Goal: Register for event/course

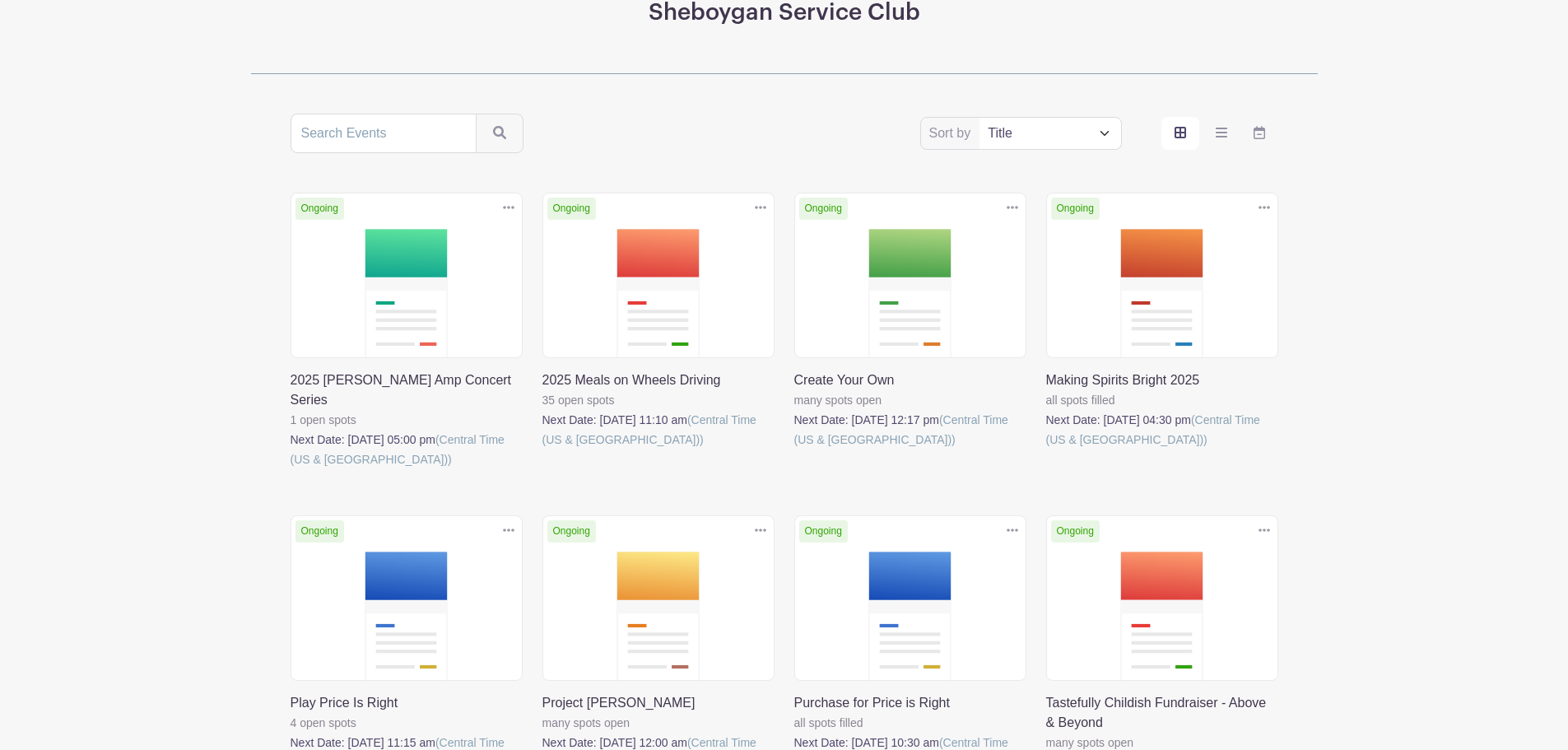
scroll to position [403, 0]
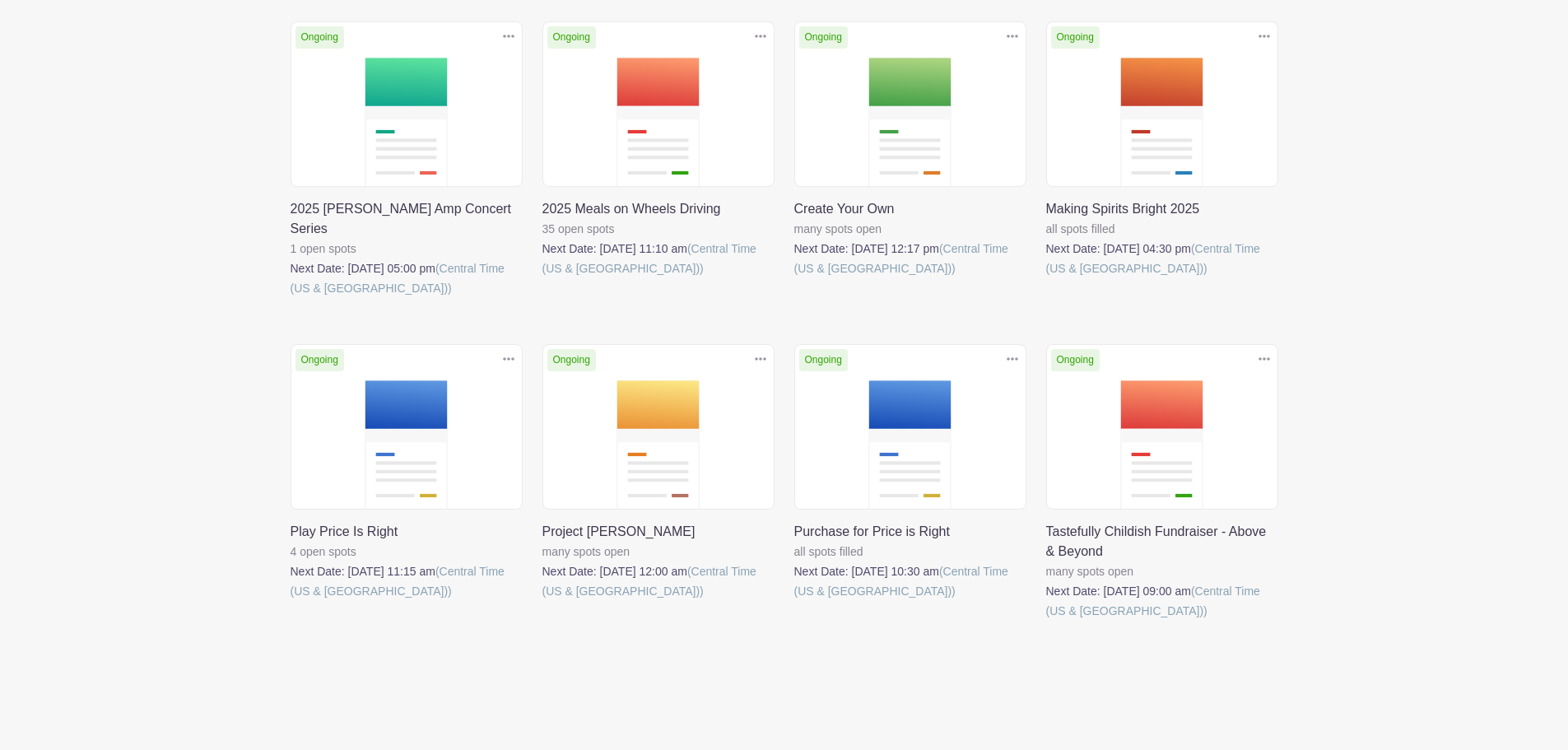
click at [290, 298] on link at bounding box center [290, 298] width 0 height 0
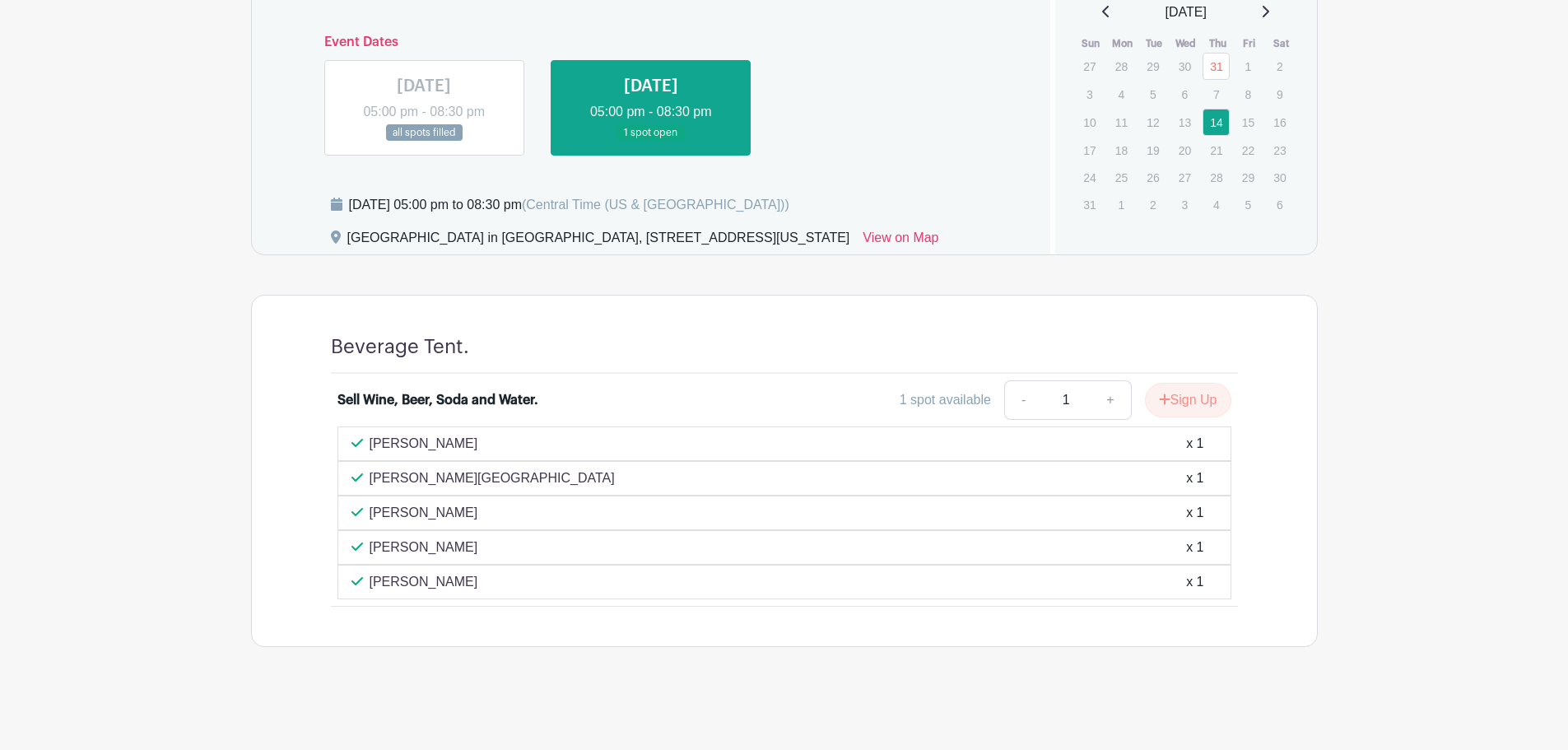
scroll to position [756, 0]
click at [1192, 397] on button "Sign Up" at bounding box center [1188, 399] width 86 height 34
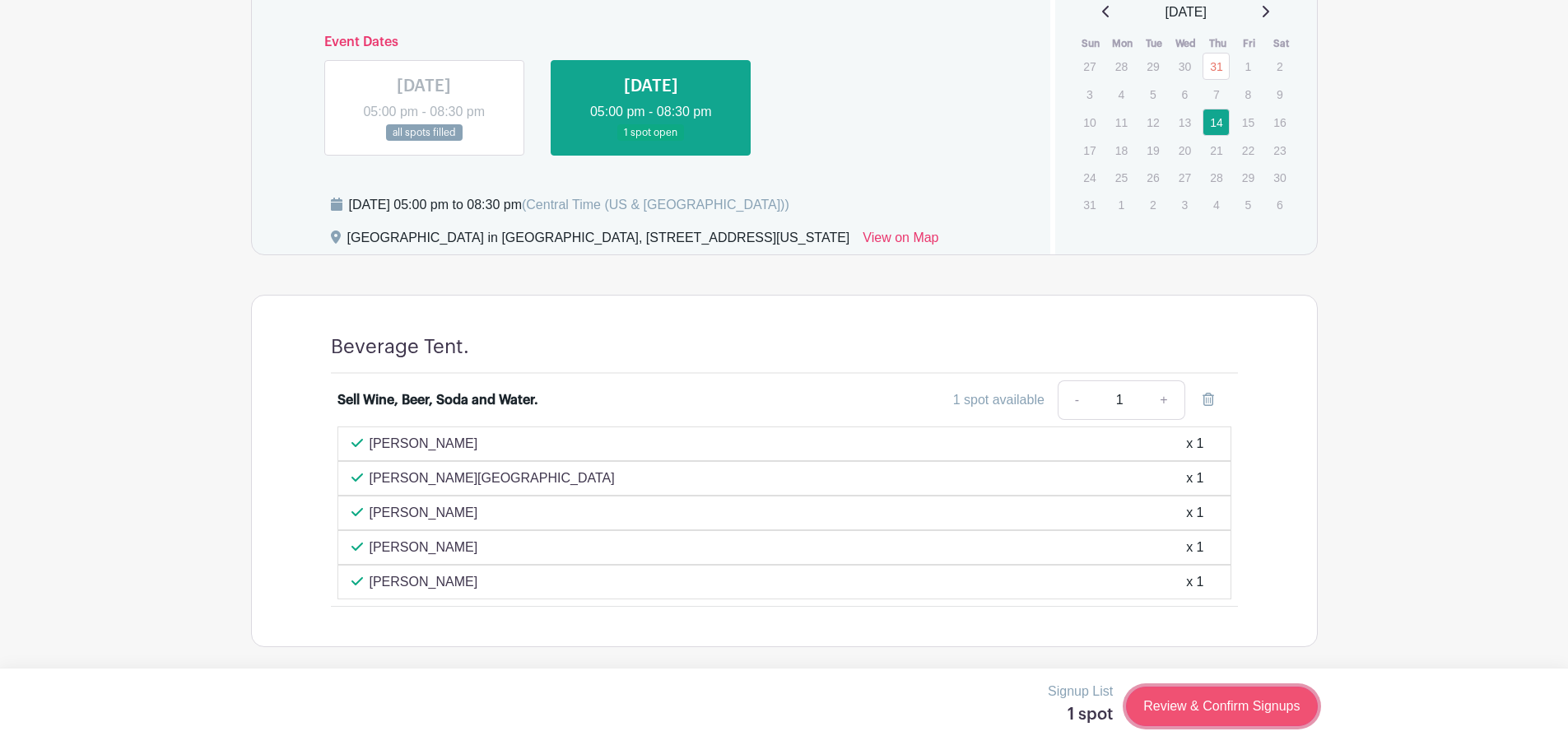
click at [1187, 708] on link "Review & Confirm Signups" at bounding box center [1221, 706] width 191 height 39
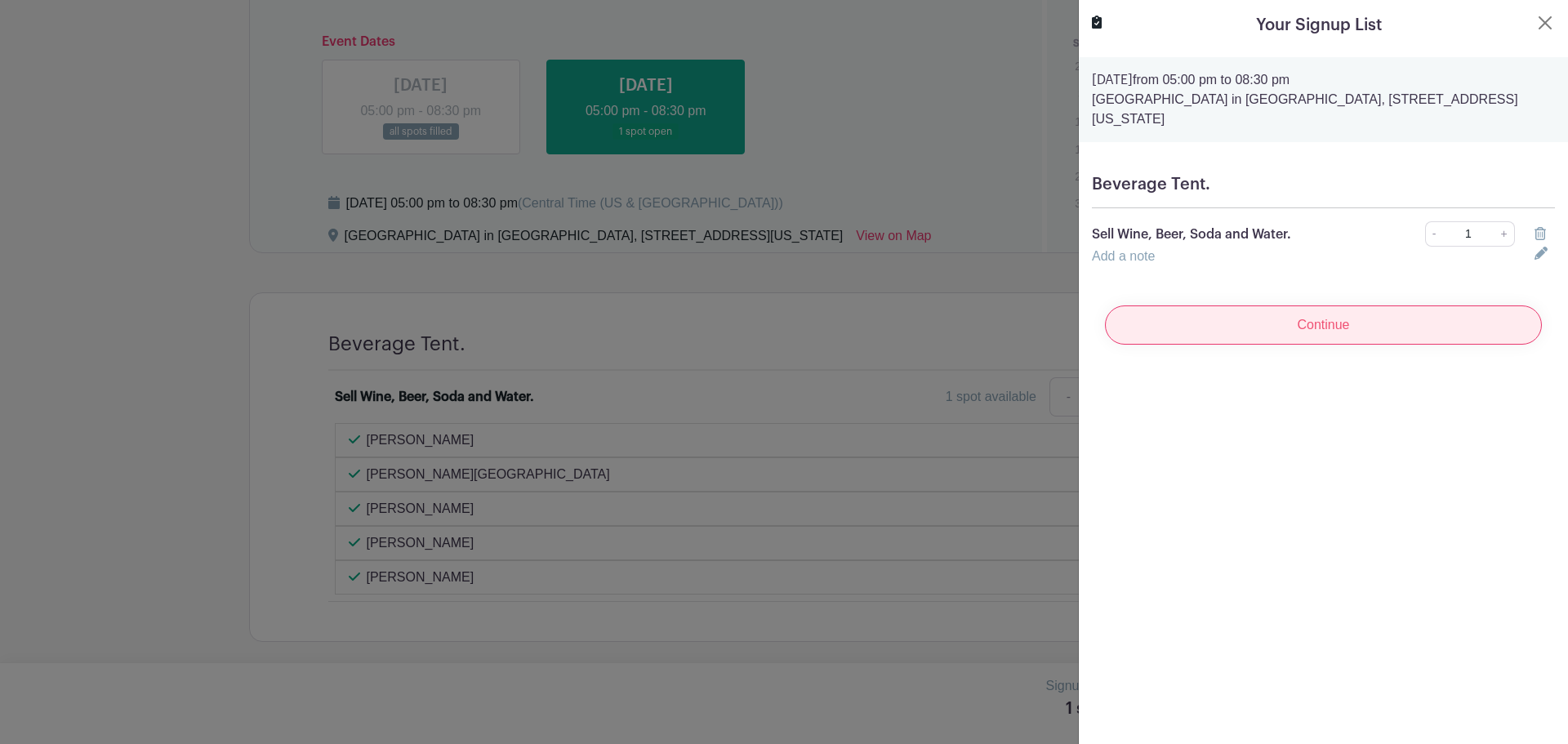
click at [1243, 306] on input "Continue" at bounding box center [1323, 325] width 437 height 39
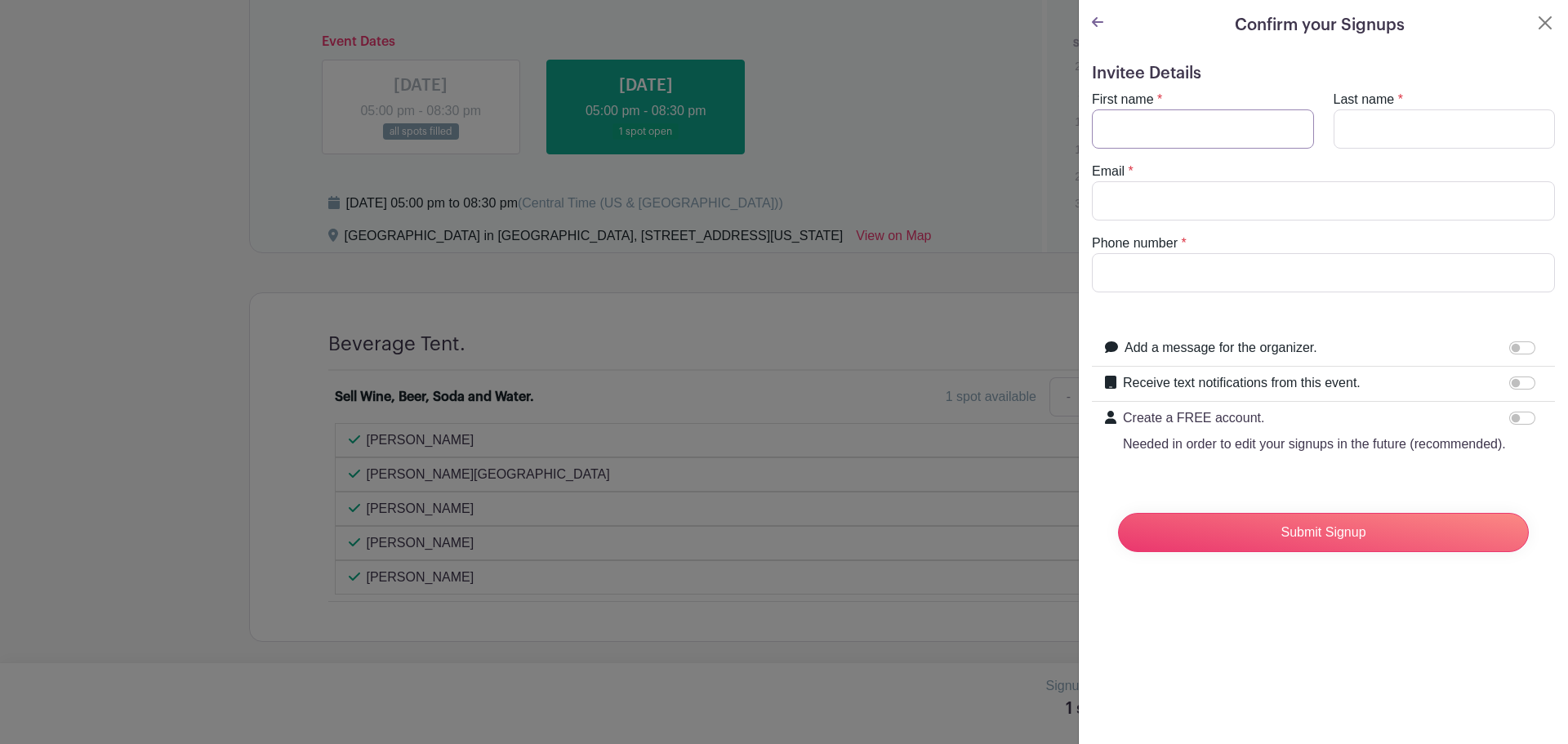
click at [1144, 138] on input "First name" at bounding box center [1203, 129] width 222 height 39
type input "[PERSON_NAME]"
type input "[EMAIL_ADDRESS][DOMAIN_NAME]"
type input "2628442316"
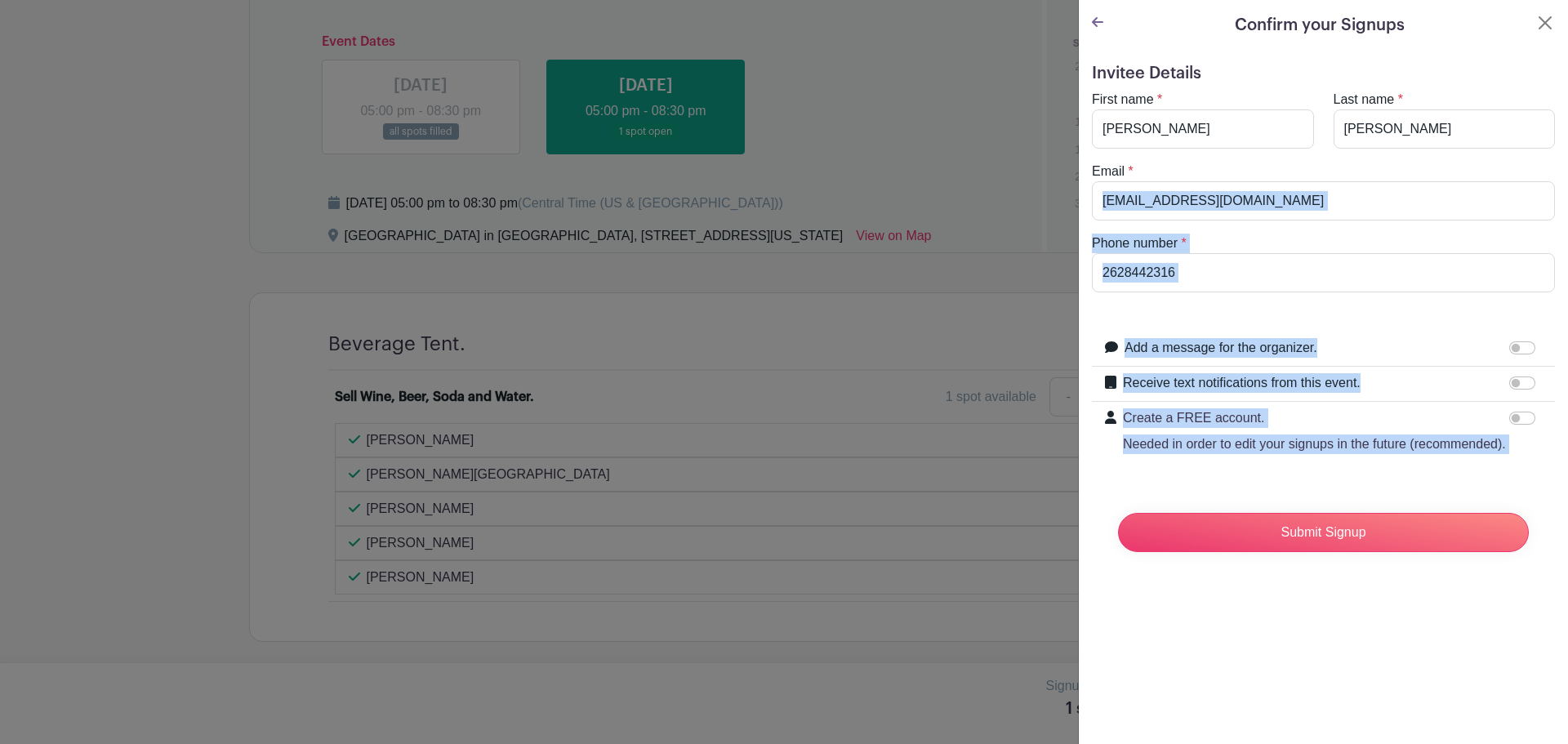
drag, startPoint x: 1282, startPoint y: 176, endPoint x: 1058, endPoint y: 178, distance: 224.0
click at [1058, 681] on div "Signup List 1 spot Review & Confirm Signups Confirm your Signups Invitee Detail…" at bounding box center [778, 681] width 1058 height 0
click at [1206, 182] on input "[EMAIL_ADDRESS][DOMAIN_NAME]" at bounding box center [1324, 200] width 463 height 39
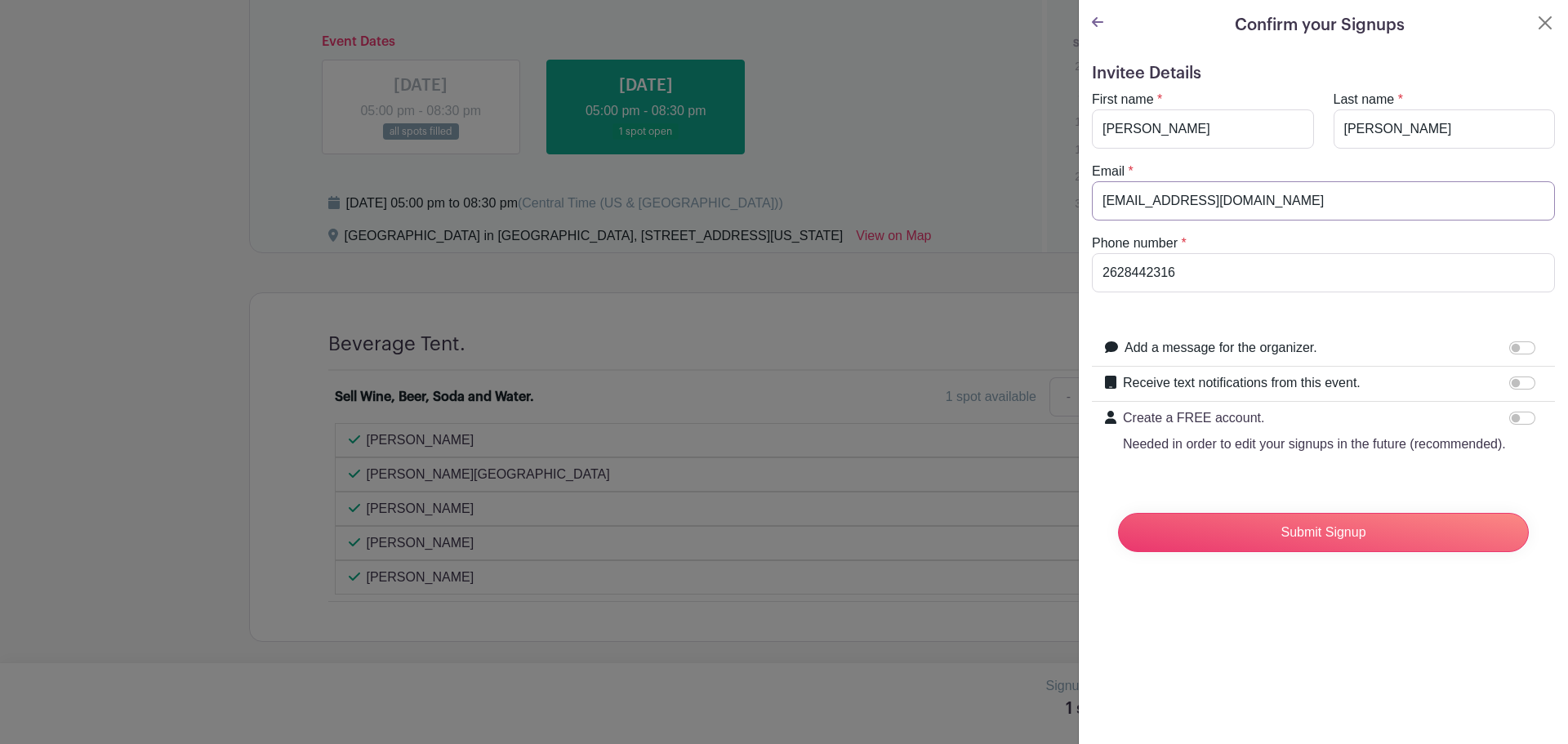
drag, startPoint x: 1333, startPoint y: 208, endPoint x: 1093, endPoint y: 204, distance: 240.0
click at [1093, 204] on input "[EMAIL_ADDRESS][DOMAIN_NAME]" at bounding box center [1324, 200] width 463 height 39
type input "[EMAIL_ADDRESS][DOMAIN_NAME]"
click at [1384, 683] on div "Confirm your Signups Invitee Details First name * [PERSON_NAME] Last name * [PE…" at bounding box center [1323, 372] width 490 height 744
click at [1388, 552] on input "Submit Signup" at bounding box center [1323, 532] width 411 height 39
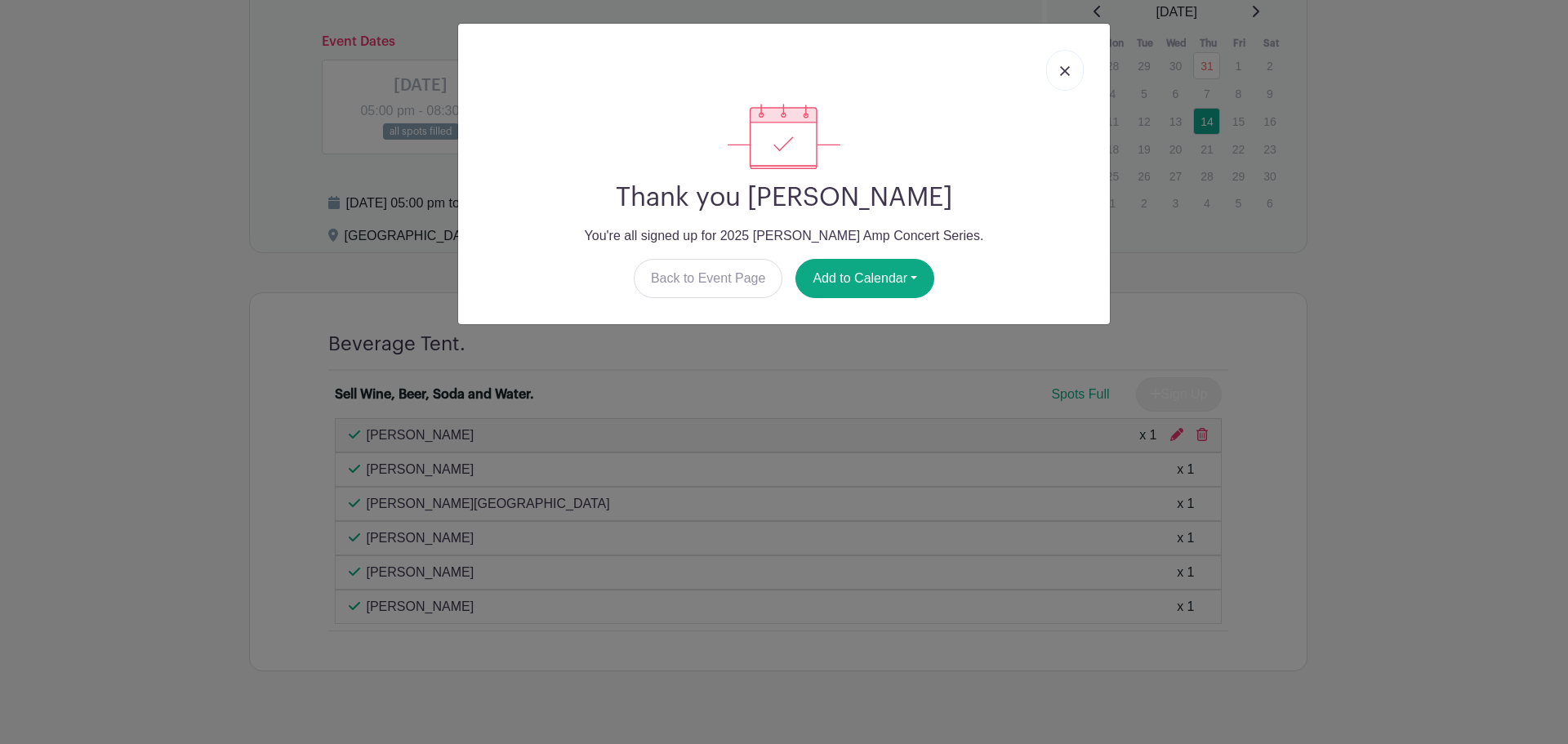
click at [1063, 61] on link at bounding box center [1065, 70] width 37 height 41
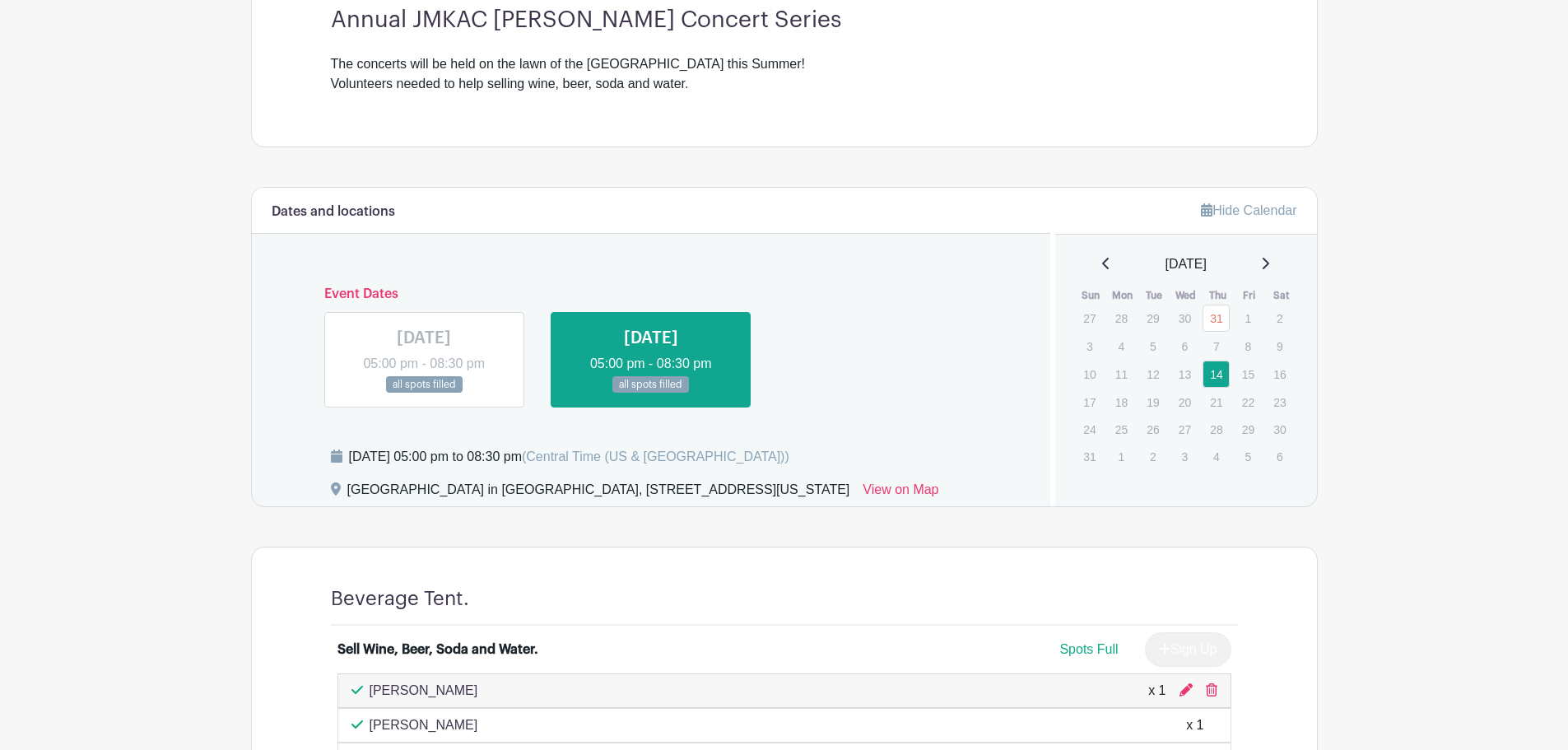
scroll to position [703, 0]
